Goal: Entertainment & Leisure: Consume media (video, audio)

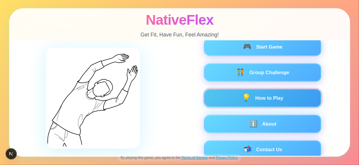
click at [264, 101] on button "💡 How to Play" at bounding box center [263, 98] width 118 height 19
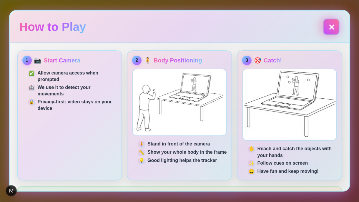
click at [330, 24] on button "✕" at bounding box center [331, 27] width 16 height 16
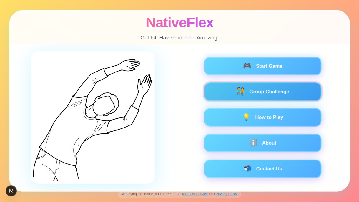
click at [265, 92] on button "🧑‍🤝‍🧑 Group Challenge" at bounding box center [263, 91] width 118 height 19
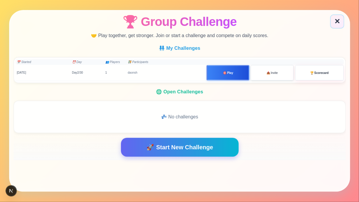
click at [264, 75] on button "📤 Invite" at bounding box center [272, 72] width 43 height 15
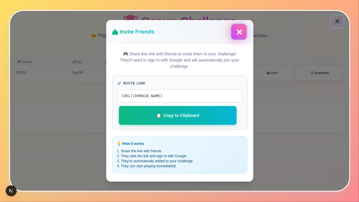
click at [237, 32] on button "✕" at bounding box center [239, 32] width 14 height 14
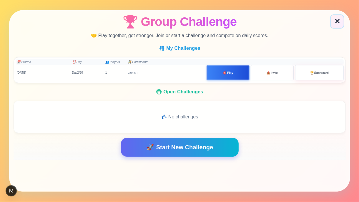
click at [175, 146] on span "Start New Challenge" at bounding box center [184, 147] width 57 height 9
click at [341, 20] on button "✕" at bounding box center [337, 21] width 14 height 14
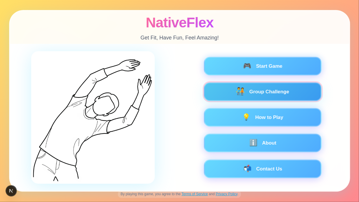
click at [266, 94] on button "🧑‍🤝‍🧑 Group Challenge" at bounding box center [263, 91] width 118 height 19
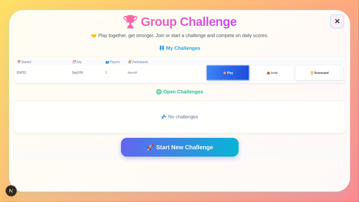
click at [313, 74] on span "🏆" at bounding box center [312, 73] width 4 height 4
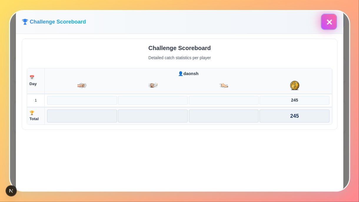
click at [328, 24] on button "✕" at bounding box center [329, 22] width 16 height 16
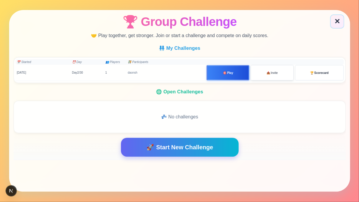
click at [270, 69] on button "📤 Invite" at bounding box center [272, 72] width 43 height 15
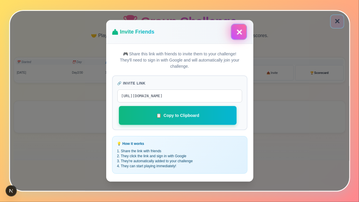
click at [239, 32] on button "✕" at bounding box center [239, 32] width 16 height 16
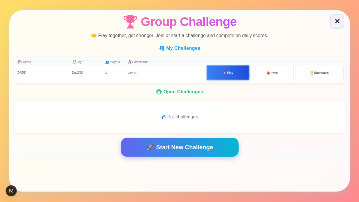
click at [306, 61] on div "📅 Started ⏰ Day 👥 Players 🧑‍🤝‍🧑 Participants" at bounding box center [180, 62] width 328 height 6
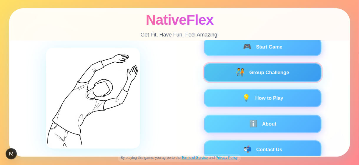
click at [262, 67] on button "🧑‍🤝‍🧑 Group Challenge" at bounding box center [263, 72] width 118 height 19
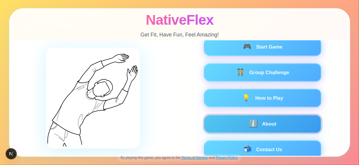
click at [258, 126] on button "ℹ️ About" at bounding box center [263, 124] width 118 height 19
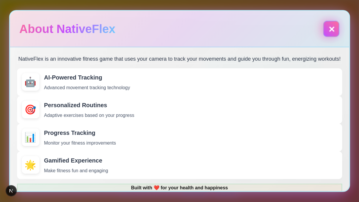
click at [330, 24] on button "✕" at bounding box center [331, 29] width 16 height 16
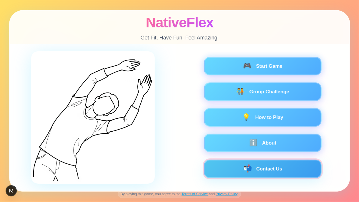
click at [271, 165] on button "📬 Contact Us" at bounding box center [263, 169] width 118 height 19
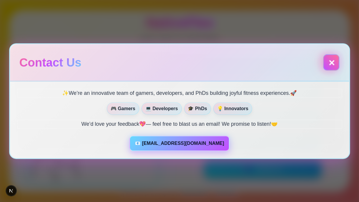
click at [329, 61] on button "✕" at bounding box center [331, 62] width 16 height 16
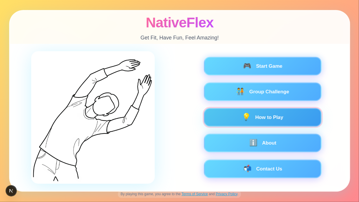
click at [255, 116] on button "💡 How to Play" at bounding box center [263, 117] width 118 height 19
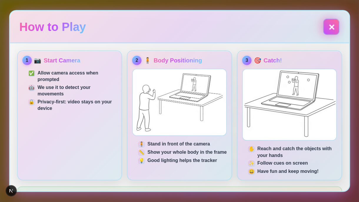
click at [329, 32] on button "✕" at bounding box center [331, 27] width 16 height 16
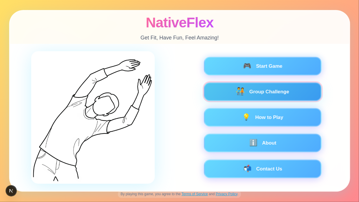
click at [265, 89] on button "🧑‍🤝‍🧑 Group Challenge" at bounding box center [263, 91] width 118 height 19
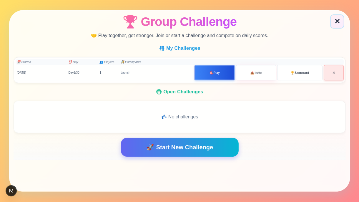
click at [331, 71] on button "✕" at bounding box center [334, 72] width 20 height 15
click at [336, 72] on button "✕" at bounding box center [334, 72] width 20 height 15
click at [168, 151] on button "🚀 Start New Challenge" at bounding box center [180, 147] width 118 height 19
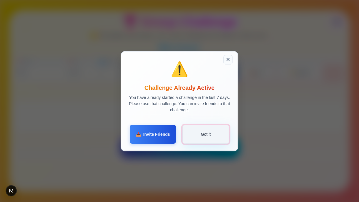
click at [201, 134] on button "Got it" at bounding box center [206, 134] width 47 height 19
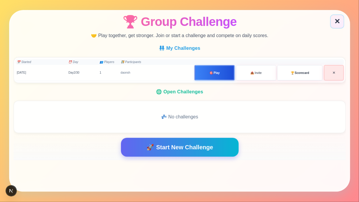
click at [207, 150] on span "Start New Challenge" at bounding box center [184, 147] width 57 height 9
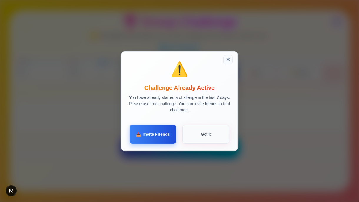
click at [156, 137] on span "Invite Friends" at bounding box center [156, 134] width 27 height 6
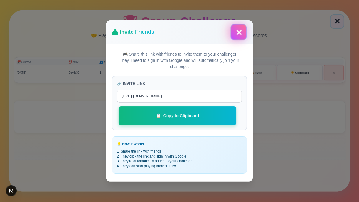
click at [239, 29] on button "✕" at bounding box center [239, 32] width 16 height 16
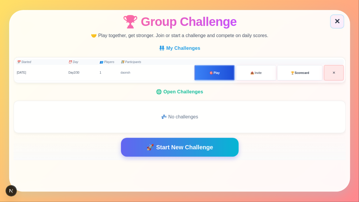
click at [191, 154] on button "🚀 Start New Challenge" at bounding box center [180, 147] width 118 height 19
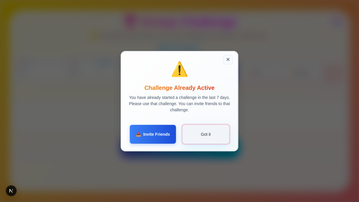
click at [207, 136] on button "Got it" at bounding box center [206, 134] width 47 height 19
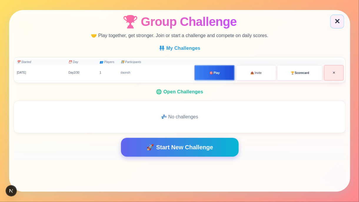
click at [176, 153] on button "🚀 Start New Challenge" at bounding box center [180, 147] width 118 height 19
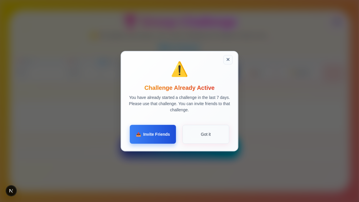
click at [154, 134] on span "Invite Friends" at bounding box center [156, 134] width 27 height 6
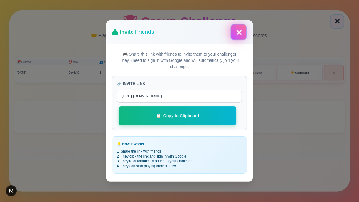
click at [237, 33] on button "✕" at bounding box center [239, 32] width 16 height 16
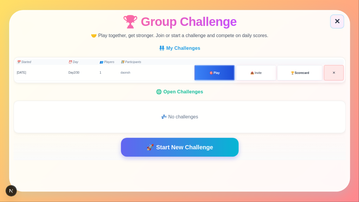
click at [180, 120] on div "💤 No challenges" at bounding box center [180, 117] width 328 height 28
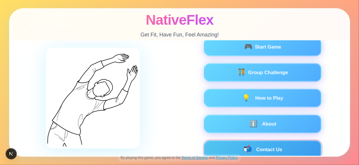
click at [270, 143] on button "📬 Contact Us" at bounding box center [263, 149] width 118 height 19
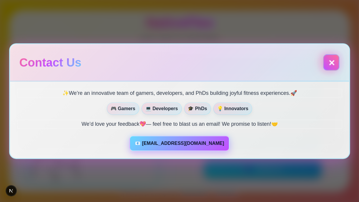
click at [329, 63] on button "✕" at bounding box center [331, 62] width 16 height 16
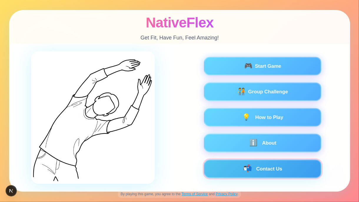
click at [242, 165] on button "📬 Contact Us" at bounding box center [263, 169] width 118 height 19
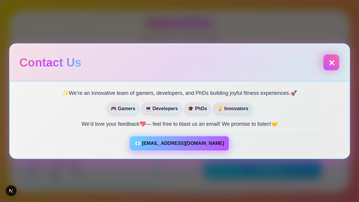
click at [328, 63] on button "✕" at bounding box center [331, 62] width 16 height 16
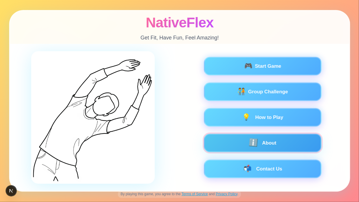
click at [247, 140] on button "ℹ️ About" at bounding box center [263, 143] width 118 height 19
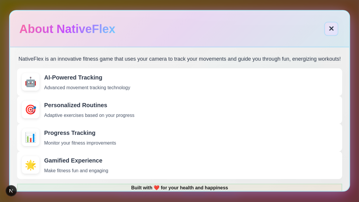
click at [339, 29] on div "About NativeFlex ✕" at bounding box center [179, 29] width 339 height 37
click at [332, 29] on button "✕" at bounding box center [331, 29] width 14 height 14
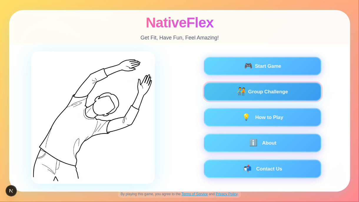
click at [270, 89] on span "Group Challenge" at bounding box center [268, 91] width 40 height 7
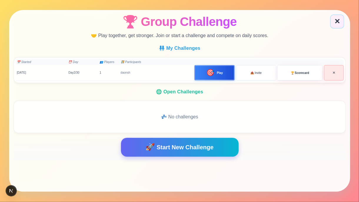
click at [202, 145] on span "Start New Challenge" at bounding box center [184, 147] width 57 height 9
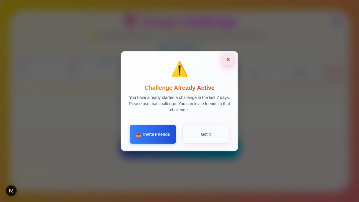
click at [225, 60] on button "✕" at bounding box center [228, 60] width 10 height 10
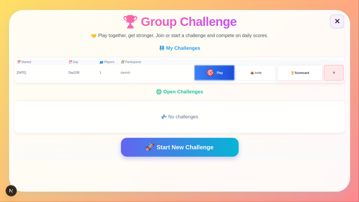
click at [158, 148] on span "Start New Challenge" at bounding box center [184, 147] width 57 height 9
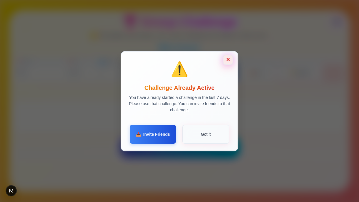
click at [230, 58] on button "✕" at bounding box center [228, 60] width 10 height 10
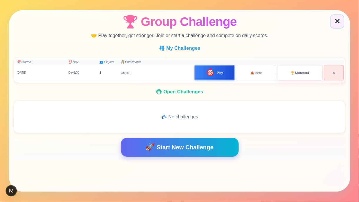
click at [174, 144] on span "Start New Challenge" at bounding box center [184, 147] width 57 height 9
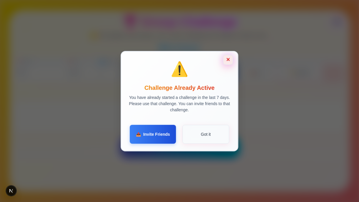
click at [231, 60] on button "✕" at bounding box center [228, 60] width 10 height 10
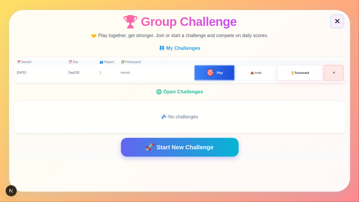
click at [206, 140] on button "🚀 Start New Challenge" at bounding box center [180, 147] width 118 height 19
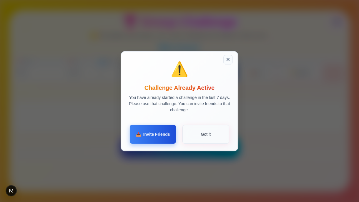
click at [153, 135] on span "Invite Friends" at bounding box center [156, 134] width 27 height 6
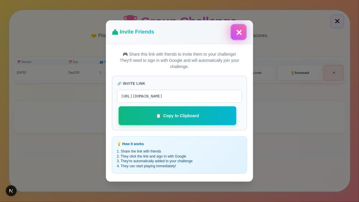
click at [243, 32] on button "✕" at bounding box center [239, 32] width 16 height 16
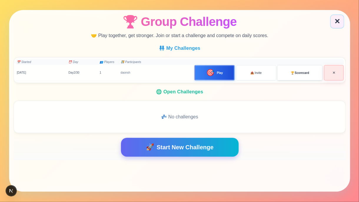
click at [287, 69] on button "🏆 Scorecard" at bounding box center [299, 72] width 45 height 15
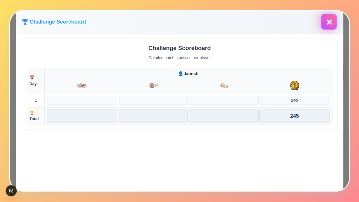
click at [327, 22] on button "✕" at bounding box center [329, 22] width 16 height 16
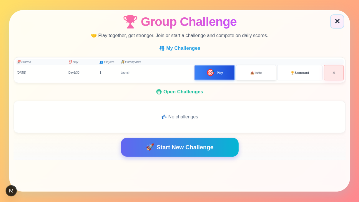
click at [250, 72] on button "📤 Invite" at bounding box center [256, 72] width 40 height 15
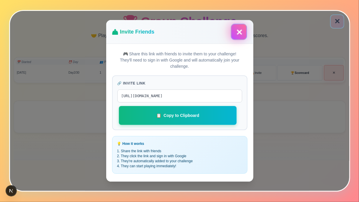
click at [234, 37] on button "✕" at bounding box center [239, 32] width 16 height 16
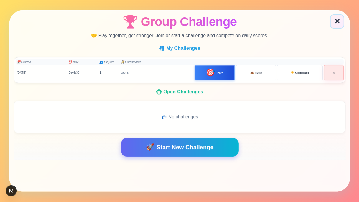
click at [221, 72] on span "Play" at bounding box center [220, 73] width 6 height 4
click at [203, 74] on div "🎯 Play" at bounding box center [214, 72] width 36 height 6
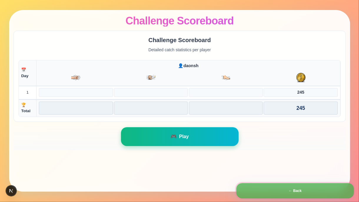
click at [274, 165] on button "← Back" at bounding box center [295, 190] width 118 height 15
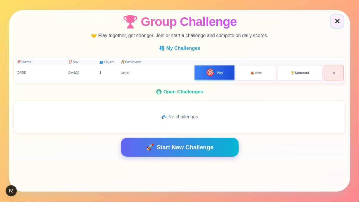
click at [216, 74] on div "🎯 Play" at bounding box center [214, 72] width 36 height 6
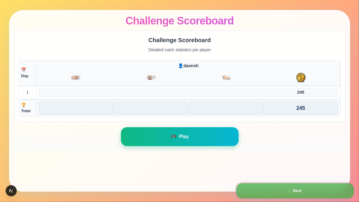
click at [294, 165] on button "← Back" at bounding box center [295, 190] width 118 height 15
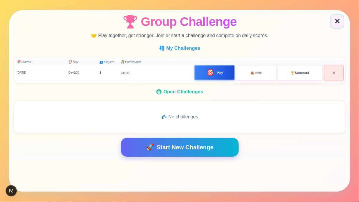
click at [333, 74] on button "✕" at bounding box center [334, 72] width 20 height 15
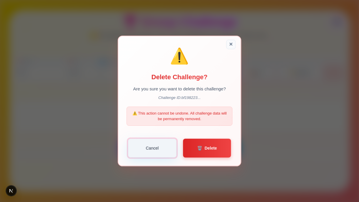
click at [145, 150] on button "Cancel" at bounding box center [152, 148] width 49 height 19
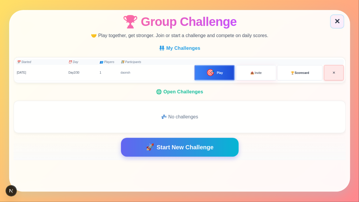
click at [332, 74] on button "✕" at bounding box center [334, 72] width 20 height 15
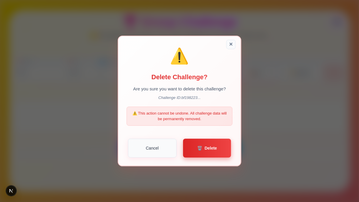
click at [195, 156] on button "🗑️ Delete" at bounding box center [207, 148] width 48 height 19
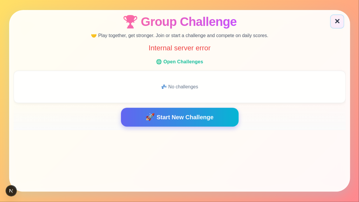
click at [193, 115] on span "Start New Challenge" at bounding box center [184, 117] width 57 height 9
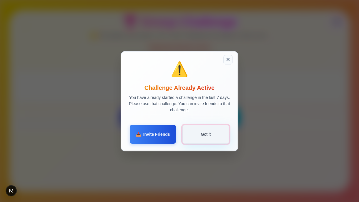
click at [205, 135] on button "Got it" at bounding box center [206, 134] width 47 height 19
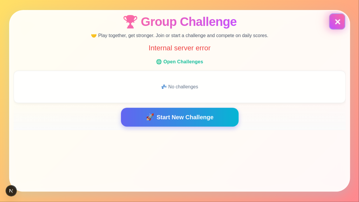
click at [332, 26] on button "✕" at bounding box center [337, 21] width 14 height 14
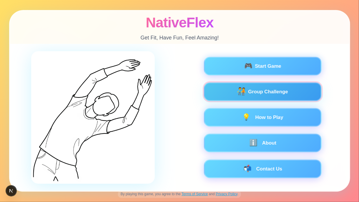
click at [225, 97] on button "🧑‍🤝‍🧑 Group Challenge" at bounding box center [263, 91] width 118 height 19
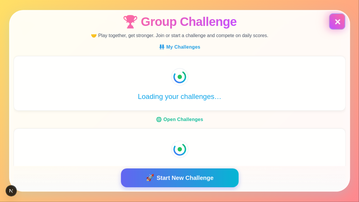
click at [334, 21] on button "✕" at bounding box center [337, 22] width 16 height 16
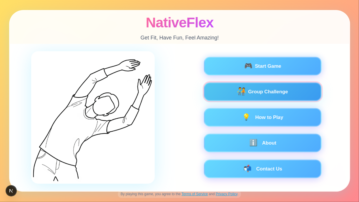
click at [300, 92] on div "🧑‍🤝‍🧑 Group Challenge" at bounding box center [263, 91] width 102 height 7
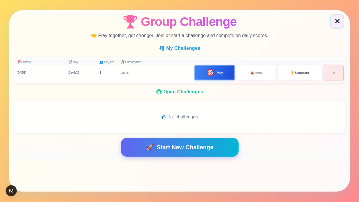
click at [335, 74] on button "✕" at bounding box center [334, 72] width 20 height 15
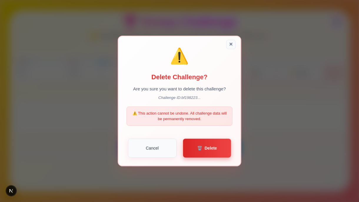
click at [198, 149] on span "🗑️" at bounding box center [199, 148] width 5 height 6
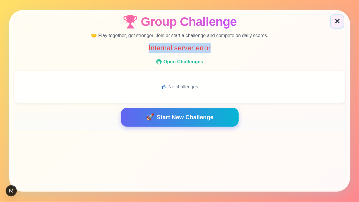
drag, startPoint x: 116, startPoint y: 44, endPoint x: 234, endPoint y: 46, distance: 117.8
click at [234, 46] on p "Internal server error" at bounding box center [180, 48] width 332 height 10
copy p "Internal server error"
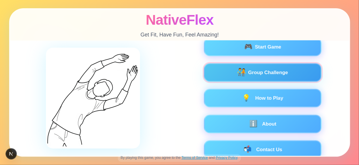
click at [234, 70] on div "🧑‍🤝‍🧑 Group Challenge" at bounding box center [263, 72] width 102 height 7
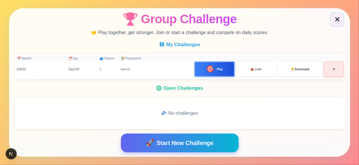
click at [328, 68] on button "✕" at bounding box center [334, 69] width 20 height 15
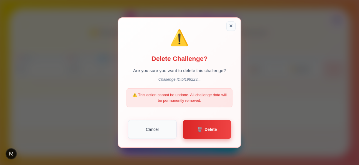
click at [203, 127] on button "🗑️ Delete" at bounding box center [207, 129] width 48 height 19
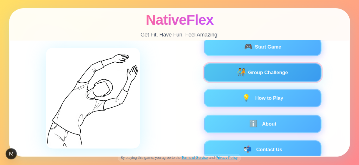
click at [242, 74] on span "🧑‍🤝‍🧑" at bounding box center [242, 73] width 10 height 8
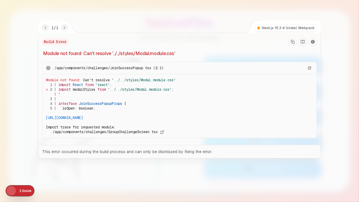
click at [294, 43] on icon "Copy Stack Trace" at bounding box center [293, 42] width 4 height 4
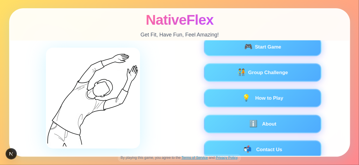
click at [258, 58] on div "🎮 Start Game 🧑‍🤝‍🧑 Group Challenge 💡 How to Play ℹ️ About 📬 Contact Us" at bounding box center [262, 98] width 147 height 121
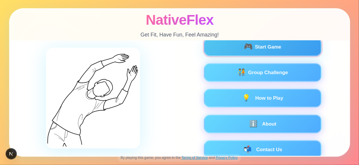
click at [257, 51] on span "Start Game" at bounding box center [268, 46] width 26 height 7
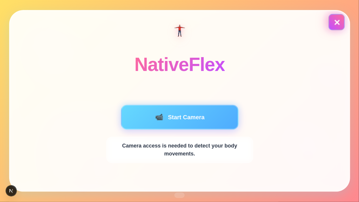
click at [339, 20] on button "✕" at bounding box center [337, 22] width 16 height 16
click at [341, 19] on button "✕" at bounding box center [337, 22] width 16 height 16
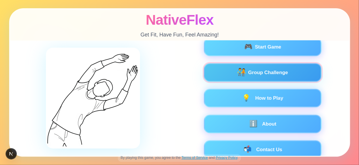
click at [266, 74] on span "Group Challenge" at bounding box center [268, 72] width 40 height 7
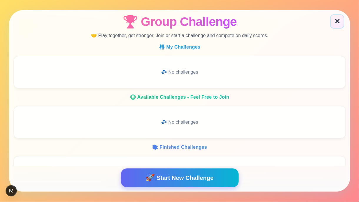
click at [193, 165] on span "Start New Challenge" at bounding box center [184, 178] width 57 height 9
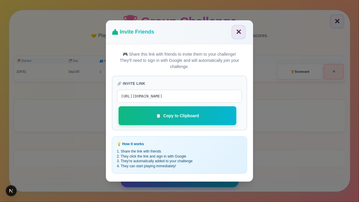
click at [169, 117] on button "📋 Copy to Clipboard" at bounding box center [178, 115] width 118 height 19
click at [237, 34] on button "✕" at bounding box center [239, 32] width 14 height 14
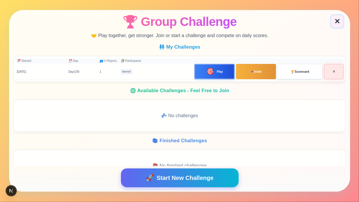
click at [291, 73] on span "🏆" at bounding box center [293, 71] width 4 height 4
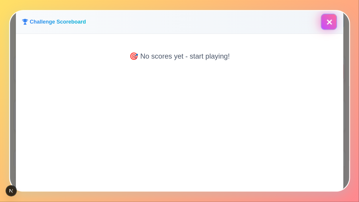
click at [328, 24] on button "✕" at bounding box center [329, 22] width 16 height 16
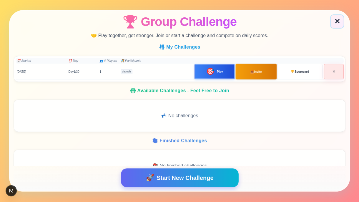
click at [249, 69] on button "📤 Invite" at bounding box center [256, 72] width 41 height 16
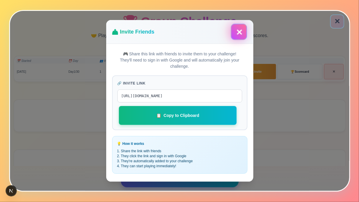
click at [239, 31] on button "✕" at bounding box center [239, 32] width 16 height 16
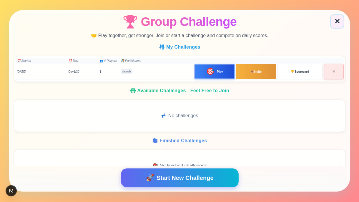
click at [325, 72] on button "✕" at bounding box center [334, 71] width 20 height 15
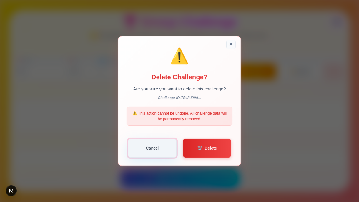
click at [153, 149] on button "Cancel" at bounding box center [152, 148] width 49 height 19
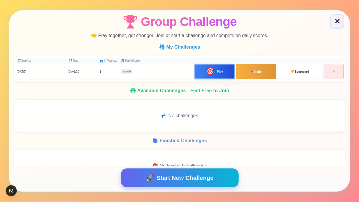
click at [213, 72] on div "🎯 Play" at bounding box center [214, 71] width 36 height 6
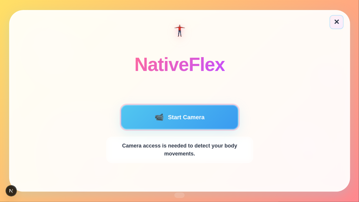
click at [178, 115] on button "📹 Start Camera" at bounding box center [180, 117] width 118 height 25
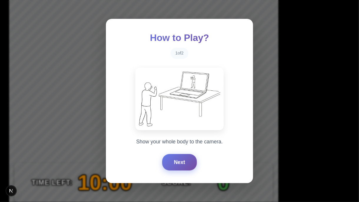
click at [182, 165] on button "Next" at bounding box center [179, 162] width 35 height 16
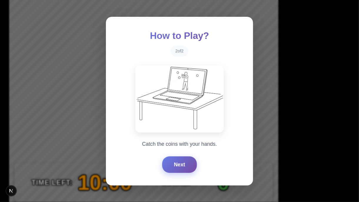
click at [181, 165] on button "Next" at bounding box center [179, 164] width 35 height 16
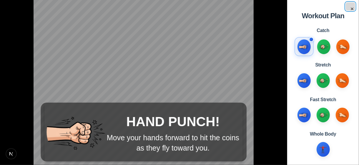
click at [352, 9] on button "×" at bounding box center [350, 6] width 9 height 8
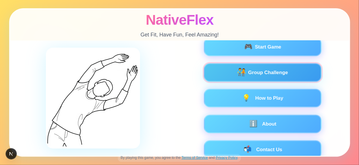
click at [243, 69] on span "🧑‍🤝‍🧑" at bounding box center [242, 73] width 10 height 8
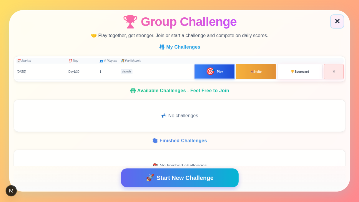
click at [224, 74] on div "🎯 Play" at bounding box center [214, 71] width 36 height 6
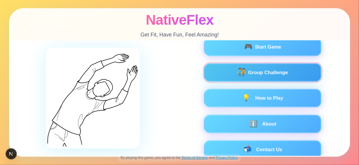
click at [238, 69] on span "🧑‍🤝‍🧑" at bounding box center [242, 73] width 10 height 8
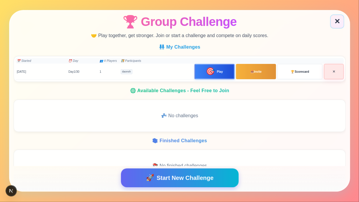
click at [217, 73] on span "Play" at bounding box center [220, 71] width 6 height 4
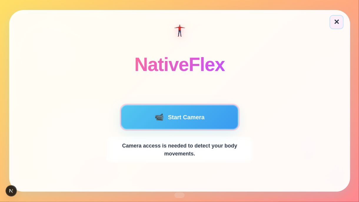
click at [144, 113] on button "📹 Start Camera" at bounding box center [180, 117] width 118 height 25
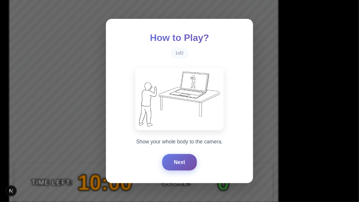
click at [175, 163] on button "Next" at bounding box center [179, 162] width 35 height 16
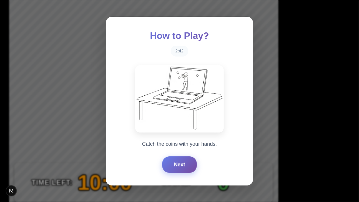
click at [175, 163] on button "Next" at bounding box center [179, 164] width 35 height 16
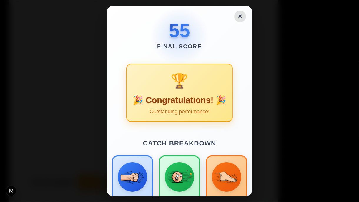
scroll to position [77, 0]
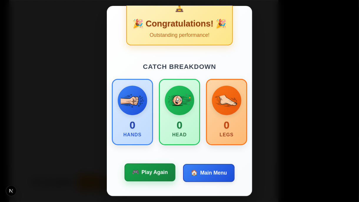
click at [156, 165] on span "Play Again" at bounding box center [155, 172] width 26 height 8
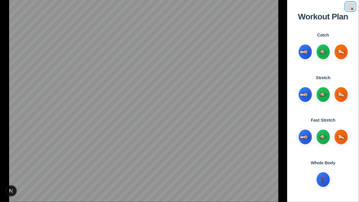
click at [353, 9] on button "×" at bounding box center [350, 6] width 9 height 8
